Goal: Information Seeking & Learning: Find specific fact

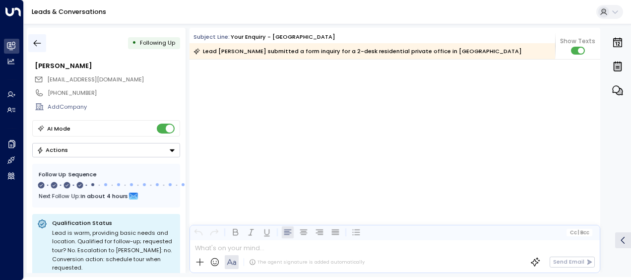
scroll to position [1329, 0]
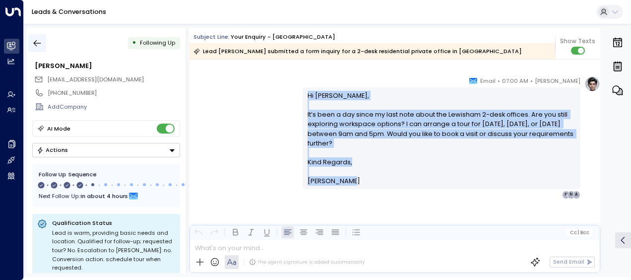
click at [37, 43] on icon "button" at bounding box center [37, 43] width 7 height 6
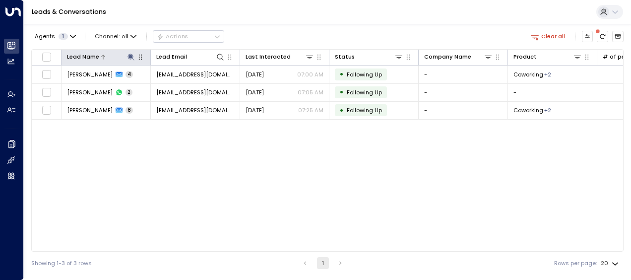
click at [130, 54] on icon at bounding box center [131, 57] width 8 height 8
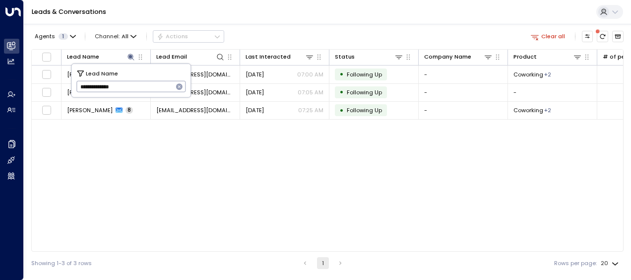
drag, startPoint x: 80, startPoint y: 87, endPoint x: 155, endPoint y: 88, distance: 74.9
click at [155, 88] on input "**********" at bounding box center [124, 86] width 97 height 16
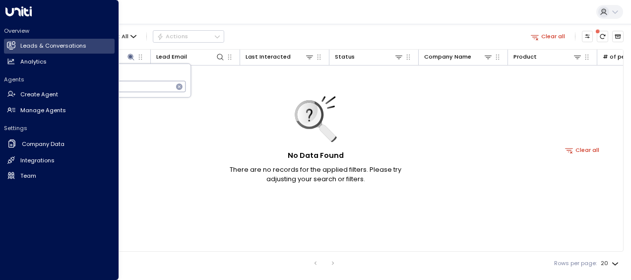
drag, startPoint x: 143, startPoint y: 86, endPoint x: 11, endPoint y: 83, distance: 132.0
click at [11, 83] on body "**********" at bounding box center [315, 137] width 631 height 274
type input "*"
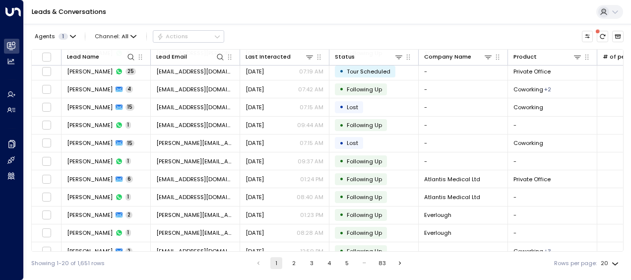
scroll to position [172, 0]
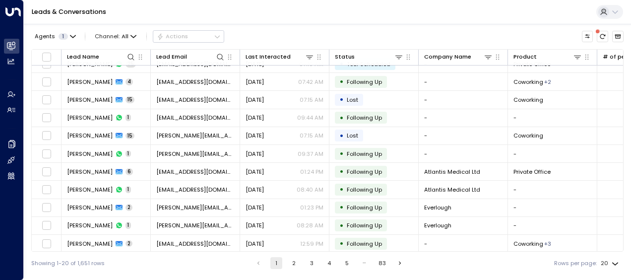
click at [292, 262] on button "2" at bounding box center [294, 263] width 12 height 12
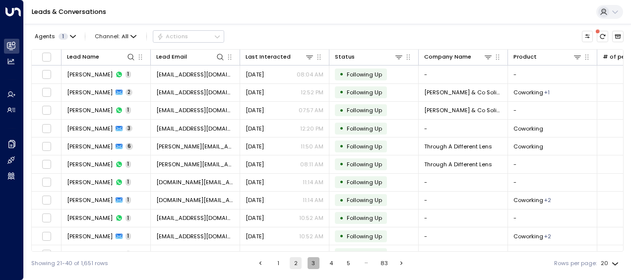
click at [313, 262] on button "3" at bounding box center [314, 263] width 12 height 12
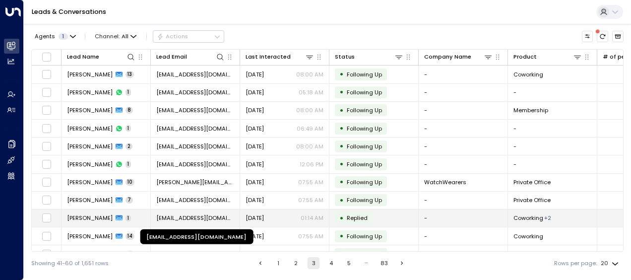
click at [201, 216] on span "[EMAIL_ADDRESS][DOMAIN_NAME]" at bounding box center [195, 218] width 78 height 8
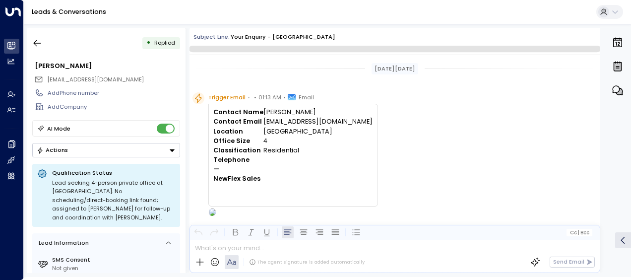
scroll to position [268, 0]
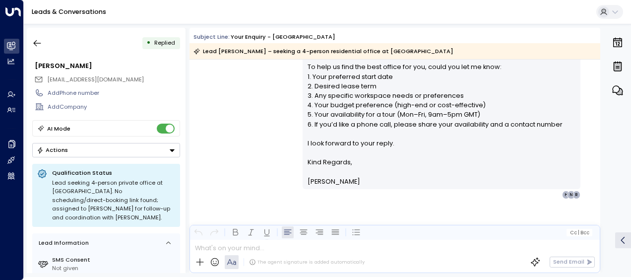
click at [240, 175] on div "[PERSON_NAME] • 01:14 AM • Email Hi [PERSON_NAME], Thank you for your interest …" at bounding box center [395, 80] width 411 height 237
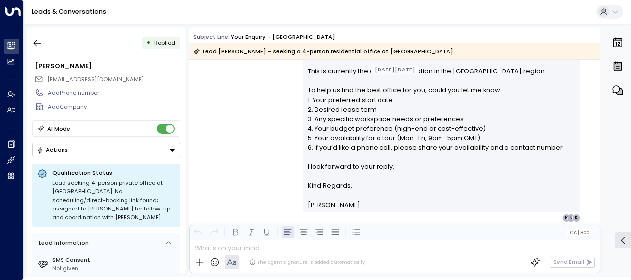
scroll to position [273, 0]
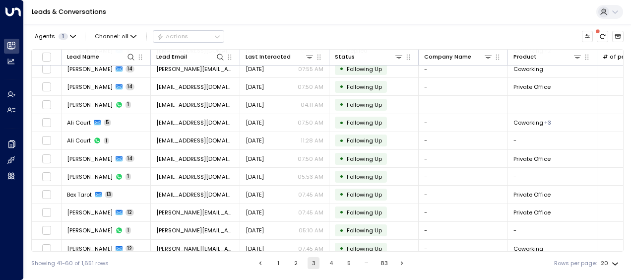
scroll to position [172, 0]
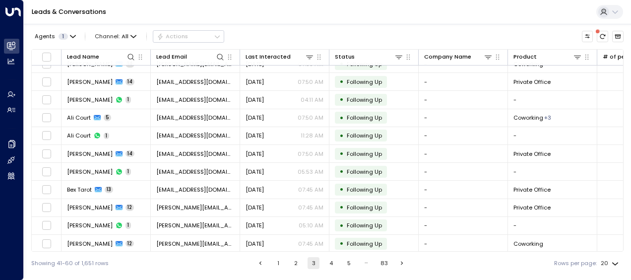
click at [275, 262] on button "1" at bounding box center [278, 263] width 12 height 12
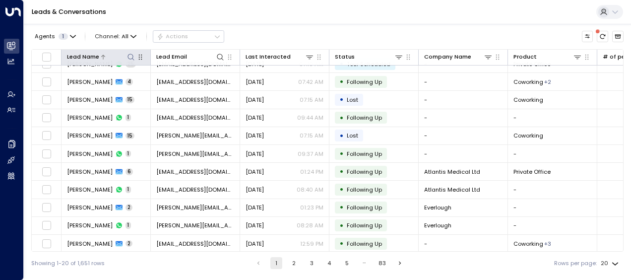
click at [130, 55] on icon at bounding box center [131, 57] width 8 height 8
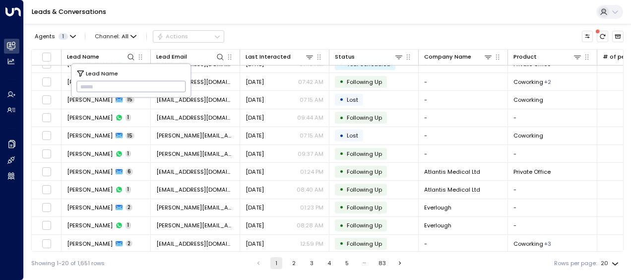
type input "**********"
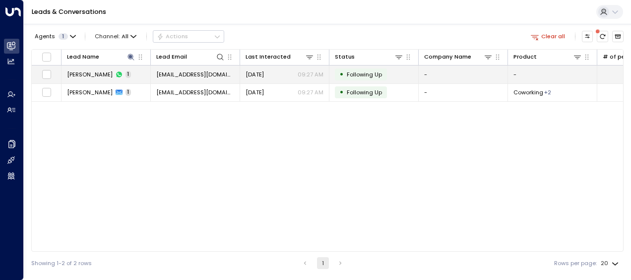
click at [252, 71] on span "[DATE]" at bounding box center [255, 74] width 18 height 8
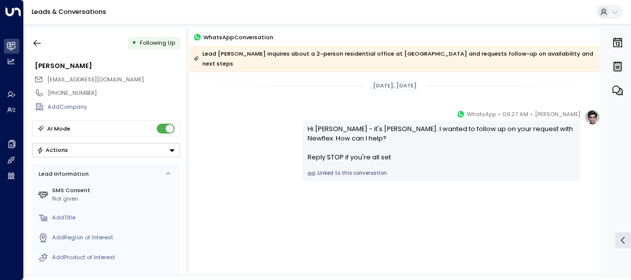
click at [260, 130] on div "[PERSON_NAME] • 09:27 AM • WhatsApp Hi [PERSON_NAME] - it's [PERSON_NAME]. I wa…" at bounding box center [395, 145] width 411 height 72
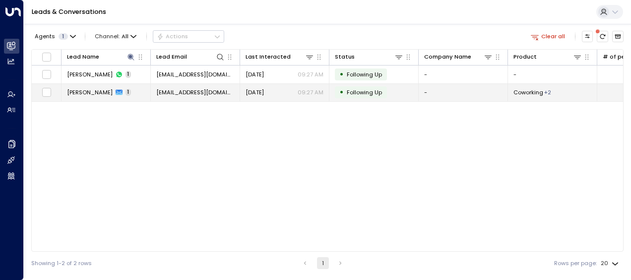
click at [178, 94] on span "[EMAIL_ADDRESS][DOMAIN_NAME]" at bounding box center [195, 92] width 78 height 8
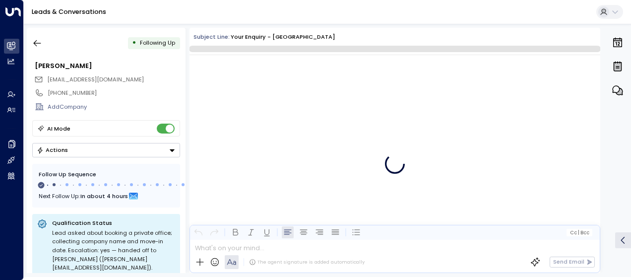
scroll to position [446, 0]
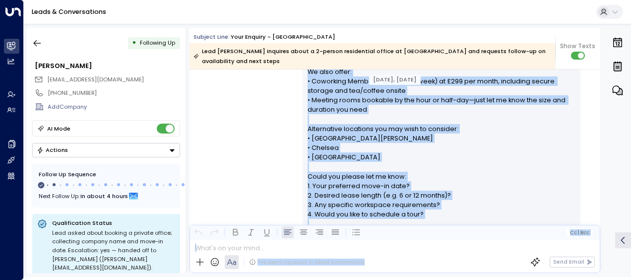
scroll to position [326, 0]
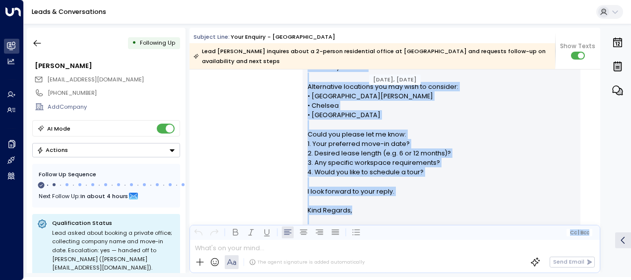
drag, startPoint x: 305, startPoint y: 109, endPoint x: 355, endPoint y: 242, distance: 142.3
click at [355, 242] on div "Subject Line: Your enquiry - [GEOGRAPHIC_DATA] Lead [PERSON_NAME] inquires abou…" at bounding box center [395, 150] width 411 height 245
copy div "Lo Ipsum, Dolor sit ame cons adipisci el 1-seddoe tempori utlabor et Dolorema A…"
click at [289, 146] on div "[PERSON_NAME] • 09:22 AM • Email Hi [PERSON_NAME], Thank you for your interest …" at bounding box center [395, 81] width 411 height 332
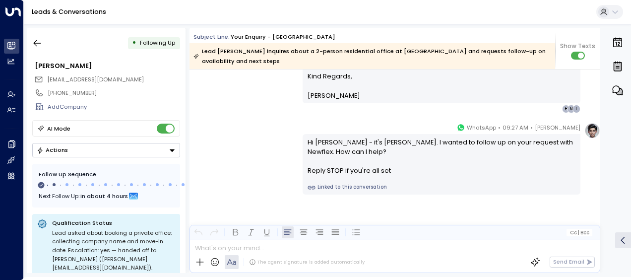
scroll to position [460, 0]
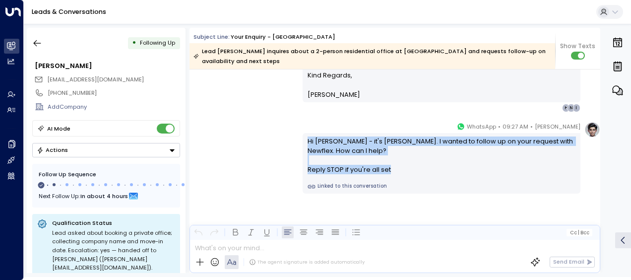
drag, startPoint x: 306, startPoint y: 141, endPoint x: 409, endPoint y: 180, distance: 110.4
click at [409, 180] on div "Hi [PERSON_NAME] - it's [PERSON_NAME]. I wanted to follow up on your request wi…" at bounding box center [442, 163] width 278 height 61
drag, startPoint x: 409, startPoint y: 180, endPoint x: 375, endPoint y: 170, distance: 35.8
copy div "Hi [PERSON_NAME] - it's [PERSON_NAME]. I wanted to follow up on your request wi…"
